Goal: Transaction & Acquisition: Purchase product/service

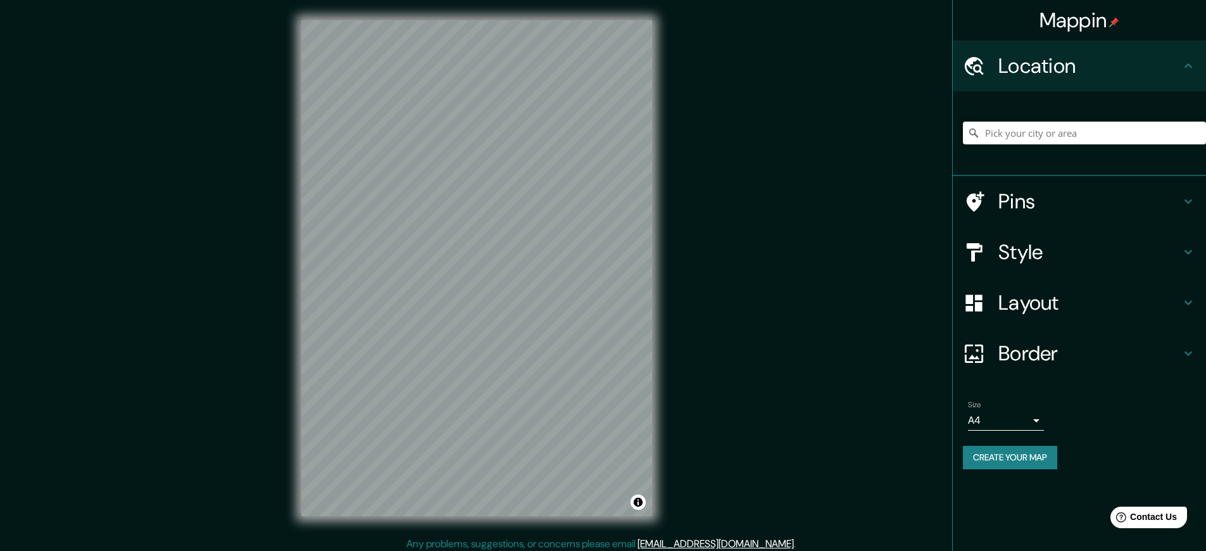
click at [724, 543] on link "[EMAIL_ADDRESS][DOMAIN_NAME]" at bounding box center [715, 543] width 156 height 13
click at [1079, 20] on h4 "Mappin" at bounding box center [1079, 20] width 80 height 25
click at [1012, 457] on button "Create your map" at bounding box center [1010, 457] width 94 height 23
click at [1079, 20] on h4 "Mappin" at bounding box center [1079, 20] width 80 height 25
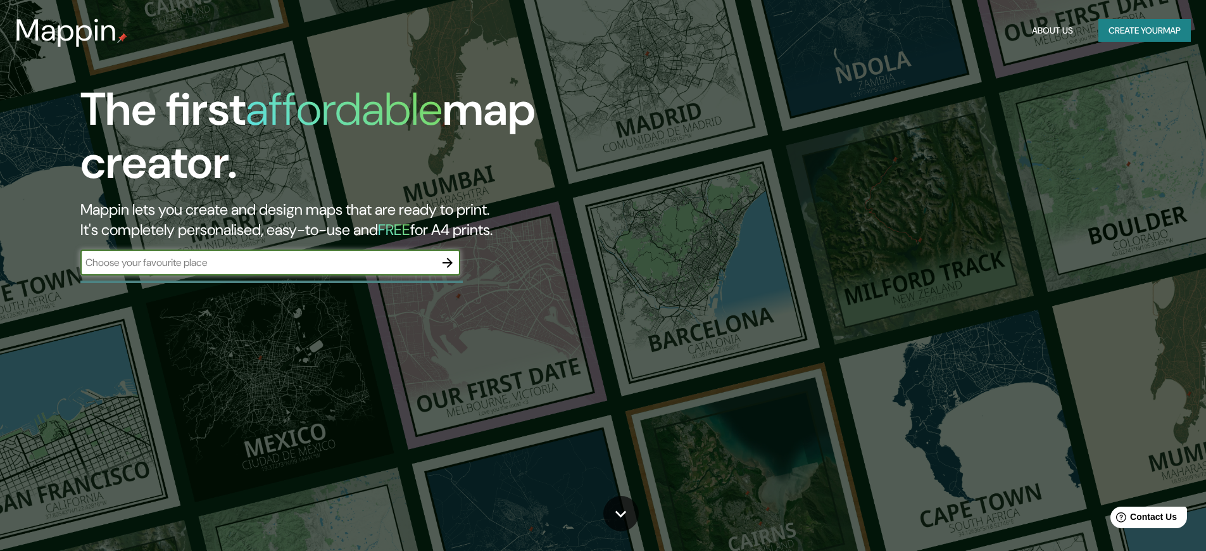
click at [1141, 30] on button "Create your map" at bounding box center [1144, 30] width 92 height 23
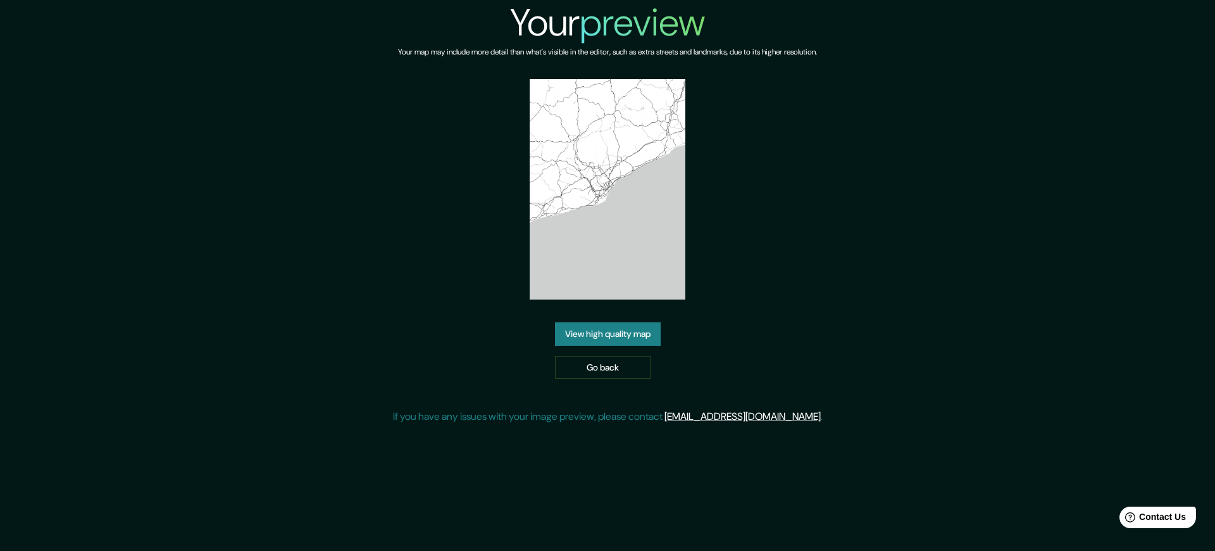
click at [753, 416] on link "[EMAIL_ADDRESS][DOMAIN_NAME]" at bounding box center [743, 416] width 156 height 13
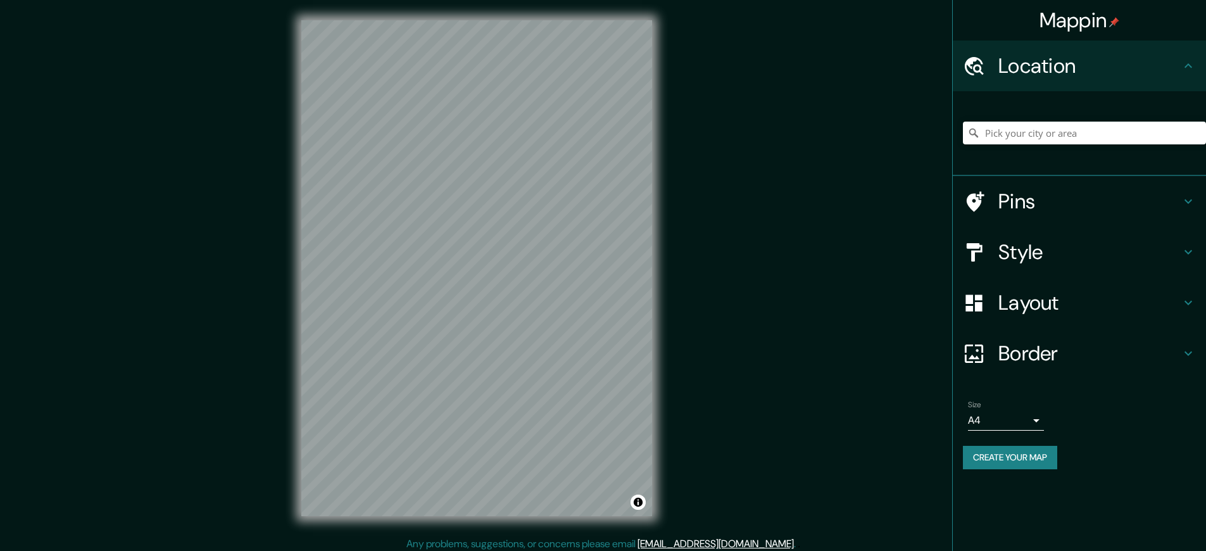
click at [1012, 457] on button "Create your map" at bounding box center [1010, 457] width 94 height 23
